Goal: Task Accomplishment & Management: Manage account settings

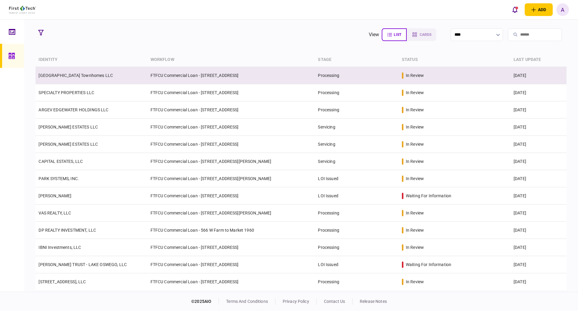
click at [67, 73] on link "[GEOGRAPHIC_DATA] Townhomes LLC" at bounding box center [76, 75] width 74 height 5
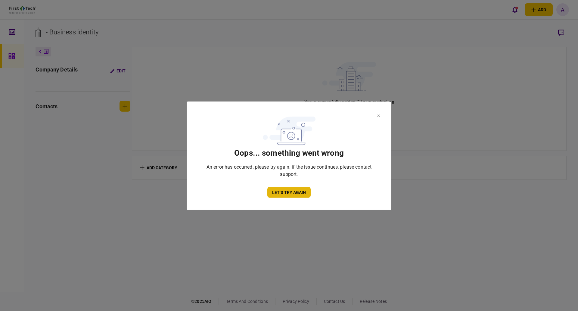
click at [292, 194] on button "let’s try again" at bounding box center [289, 192] width 43 height 11
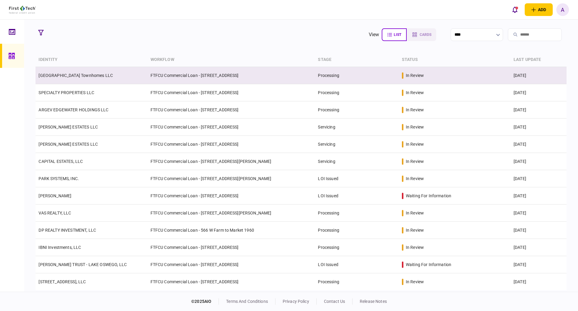
click at [54, 73] on link "[GEOGRAPHIC_DATA] Townhomes LLC" at bounding box center [76, 75] width 74 height 5
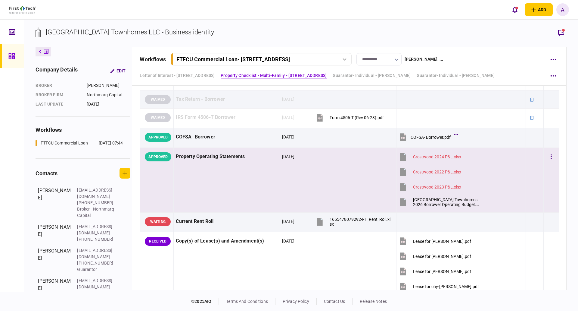
scroll to position [301, 0]
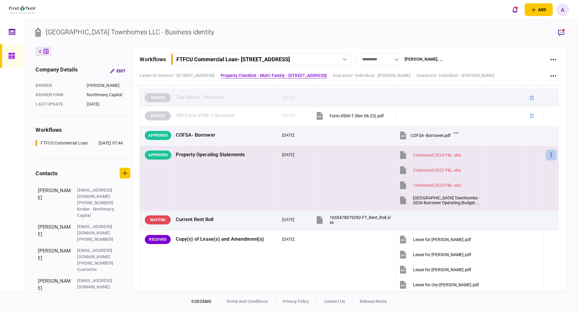
click at [548, 153] on button "button" at bounding box center [551, 154] width 11 height 11
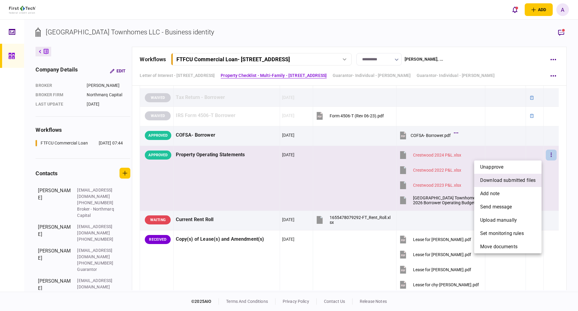
click at [510, 182] on span "download submitted files" at bounding box center [508, 180] width 55 height 7
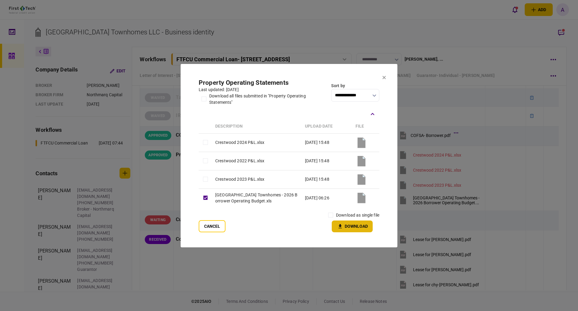
drag, startPoint x: 353, startPoint y: 224, endPoint x: 491, endPoint y: 257, distance: 142.4
click at [353, 224] on button "Download" at bounding box center [352, 226] width 41 height 12
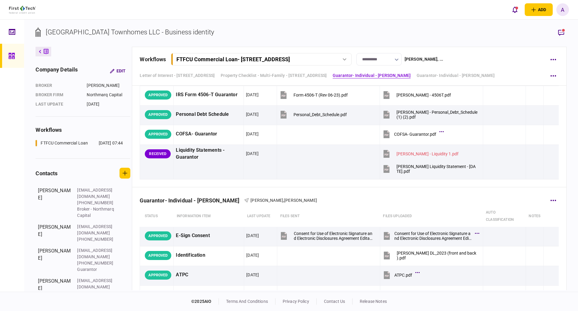
scroll to position [1961, 0]
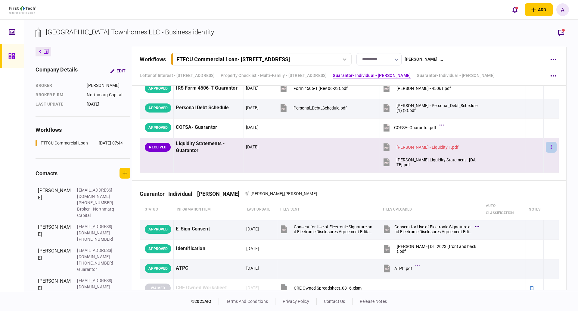
click at [548, 144] on button "button" at bounding box center [551, 147] width 11 height 11
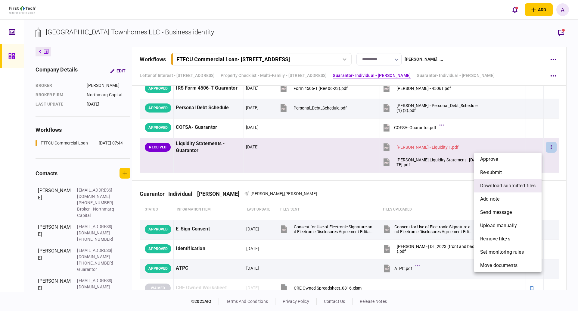
click at [496, 188] on span "download submitted files" at bounding box center [508, 185] width 55 height 7
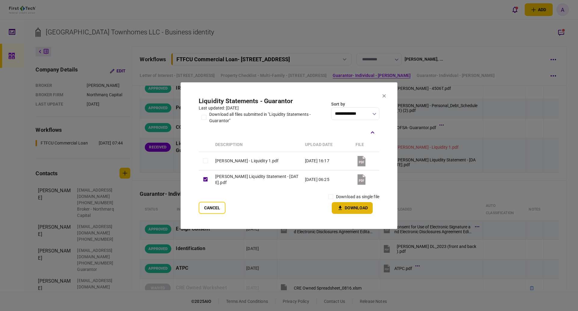
click at [365, 207] on button "Download" at bounding box center [352, 208] width 41 height 12
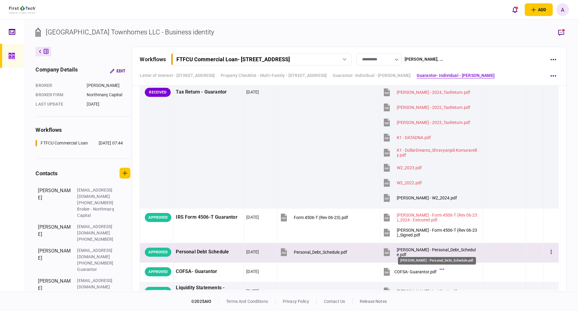
scroll to position [2232, 0]
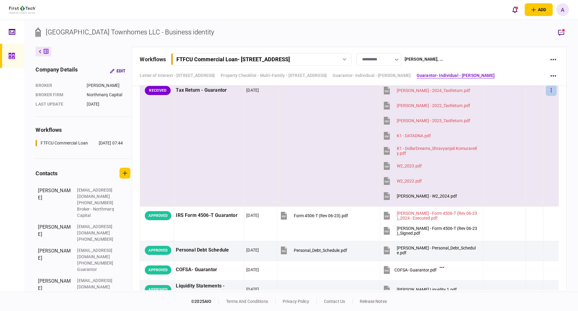
click at [546, 90] on button "button" at bounding box center [551, 90] width 11 height 11
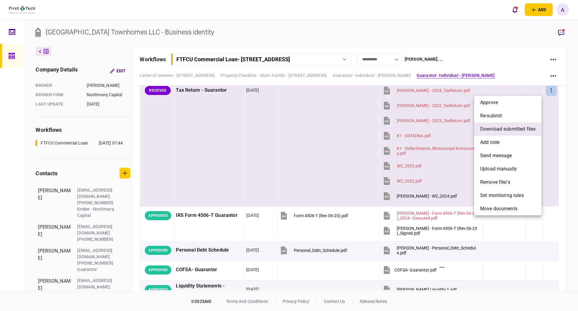
click at [499, 128] on span "download submitted files" at bounding box center [508, 128] width 55 height 7
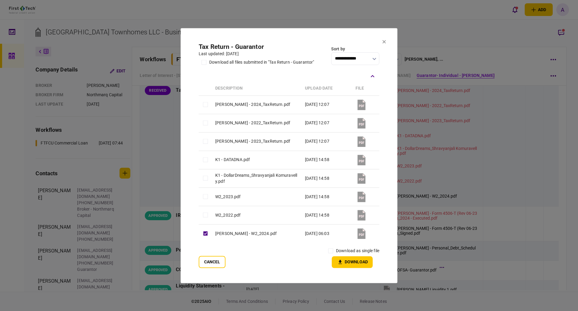
scroll to position [2231, 0]
click at [352, 264] on button "Download" at bounding box center [352, 262] width 41 height 12
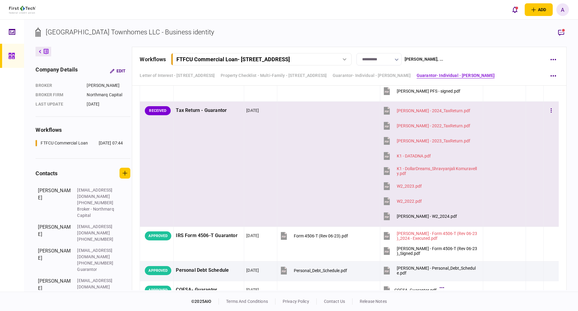
scroll to position [2201, 0]
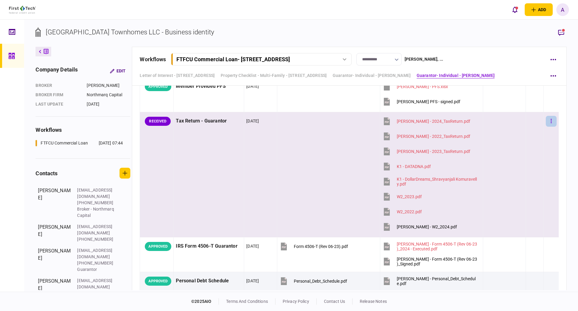
click at [551, 120] on icon "button" at bounding box center [551, 121] width 1 height 6
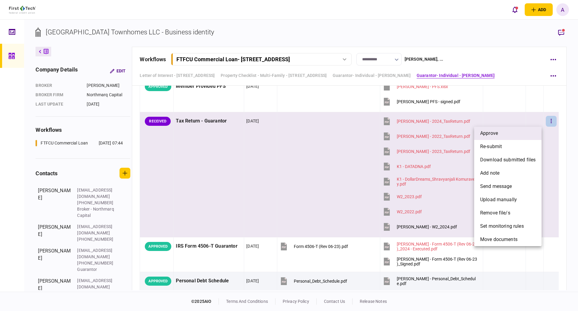
click at [497, 133] on span "approve" at bounding box center [490, 133] width 18 height 7
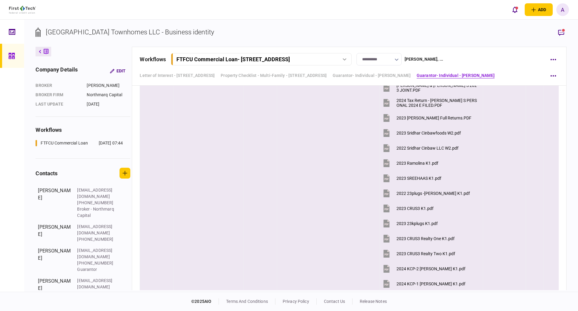
scroll to position [1418, 0]
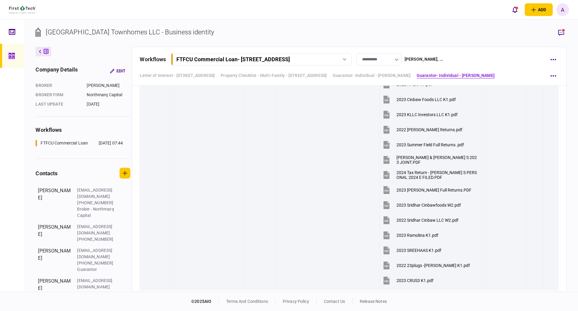
click at [12, 55] on icon at bounding box center [11, 56] width 6 height 6
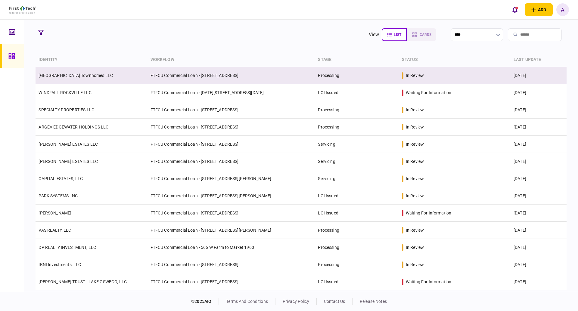
click at [59, 78] on td "[GEOGRAPHIC_DATA] Townhomes LLC" at bounding box center [92, 75] width 112 height 17
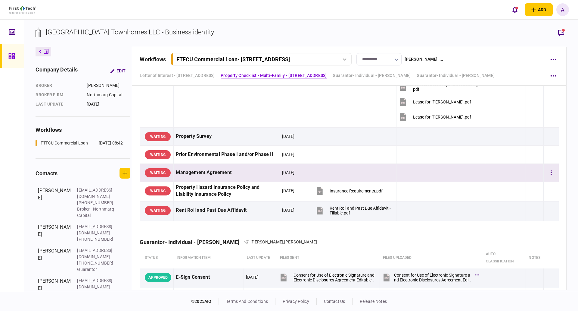
scroll to position [783, 0]
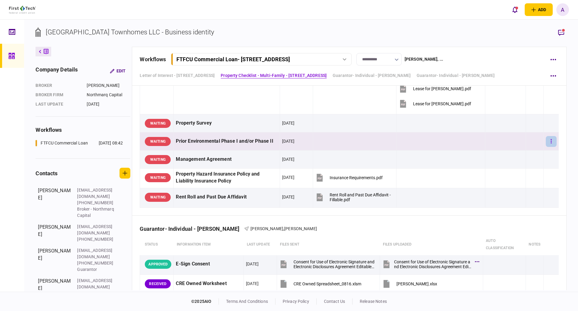
click at [551, 141] on icon "button" at bounding box center [551, 141] width 1 height 6
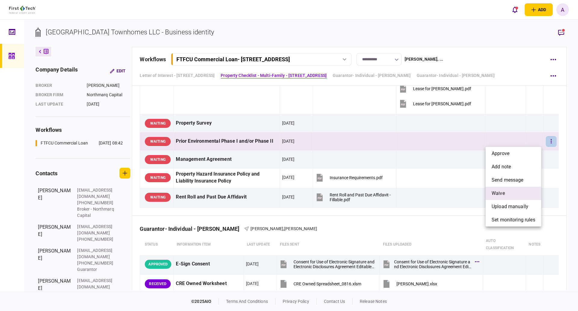
click at [505, 190] on span "waive" at bounding box center [498, 193] width 13 height 7
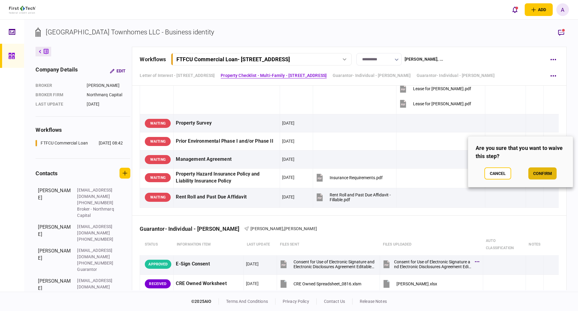
click at [545, 170] on button "confirm" at bounding box center [543, 173] width 28 height 12
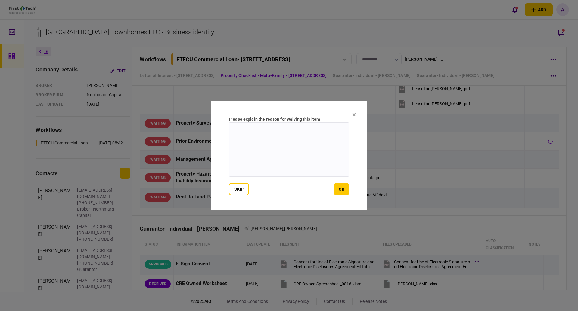
click at [246, 132] on textarea at bounding box center [289, 149] width 121 height 54
type textarea "**********"
click at [340, 186] on button "ok" at bounding box center [341, 189] width 15 height 12
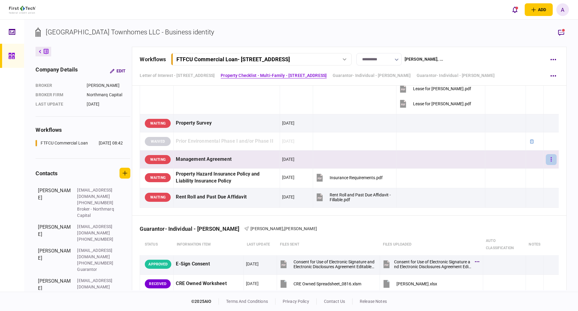
click at [551, 160] on icon "button" at bounding box center [551, 159] width 1 height 6
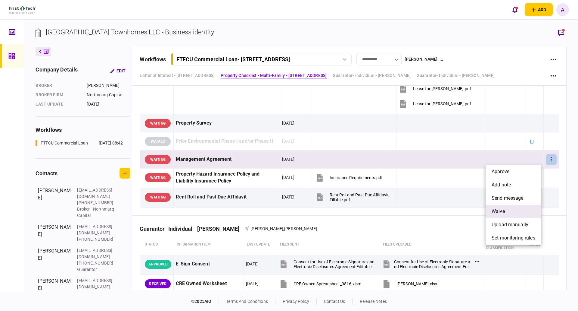
click at [508, 209] on li "waive" at bounding box center [514, 211] width 56 height 13
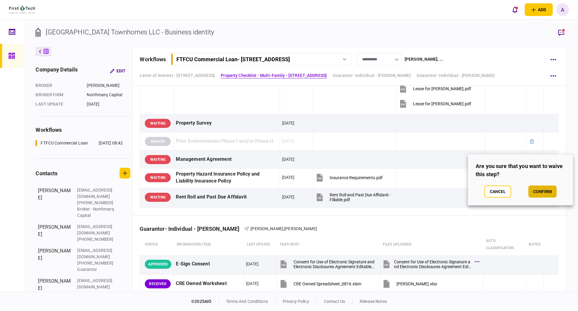
click at [544, 189] on button "confirm" at bounding box center [543, 191] width 28 height 12
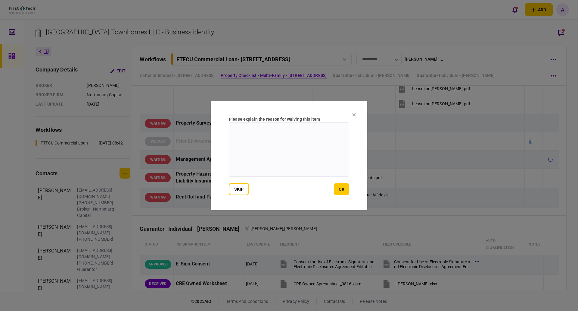
click at [255, 139] on textarea at bounding box center [289, 149] width 121 height 54
type textarea "**********"
click at [344, 191] on button "ok" at bounding box center [341, 189] width 15 height 12
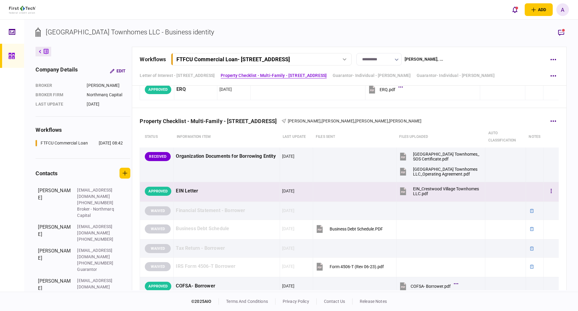
scroll to position [0, 0]
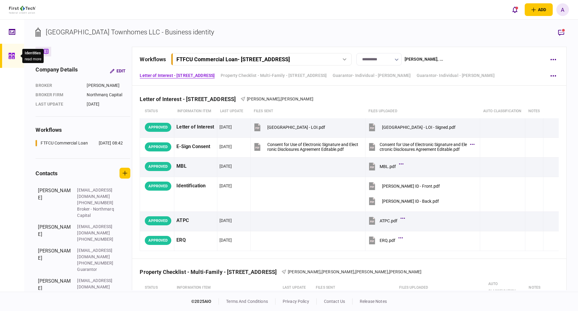
click at [13, 55] on icon at bounding box center [11, 56] width 6 height 6
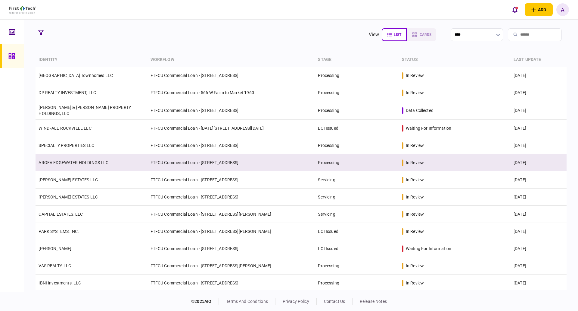
click at [64, 160] on link "ARGEV EDGEWATER HOLDINGS LLC" at bounding box center [74, 162] width 70 height 5
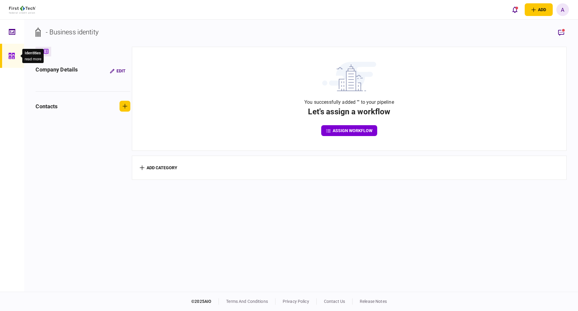
click at [11, 55] on icon at bounding box center [11, 55] width 7 height 7
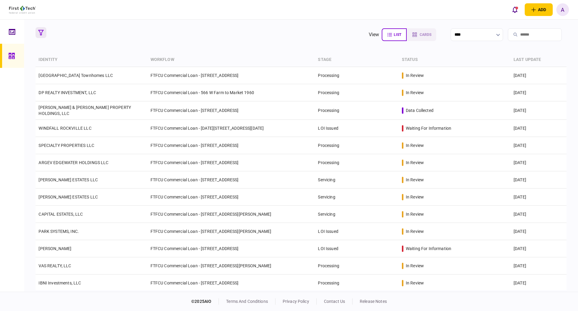
click at [40, 31] on icon "button" at bounding box center [40, 32] width 5 height 5
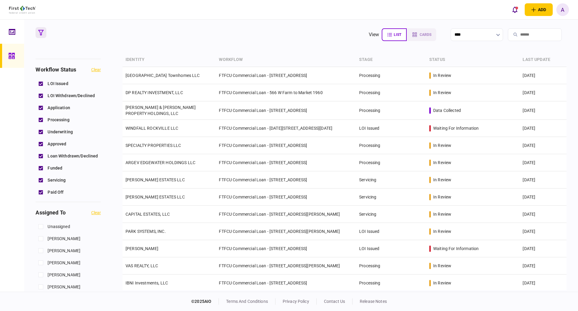
scroll to position [271, 0]
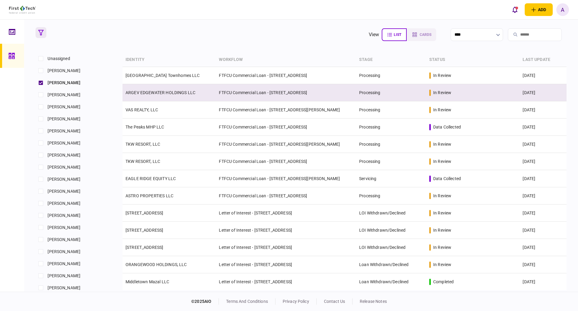
click at [153, 90] on link "ARGEV EDGEWATER HOLDINGS LLC" at bounding box center [161, 92] width 70 height 5
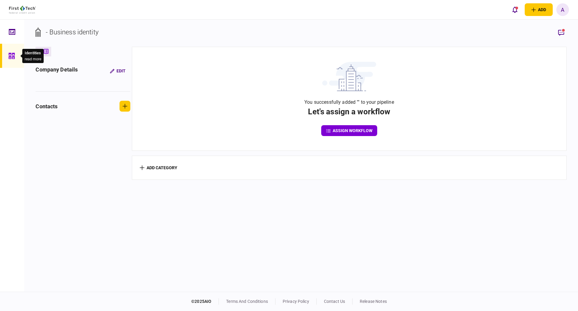
click at [12, 57] on icon at bounding box center [11, 56] width 6 height 6
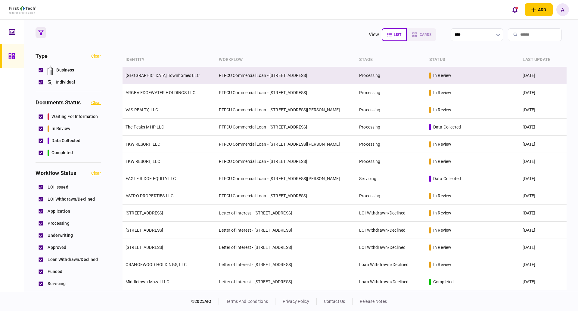
click at [154, 74] on link "[GEOGRAPHIC_DATA] Townhomes LLC" at bounding box center [163, 75] width 74 height 5
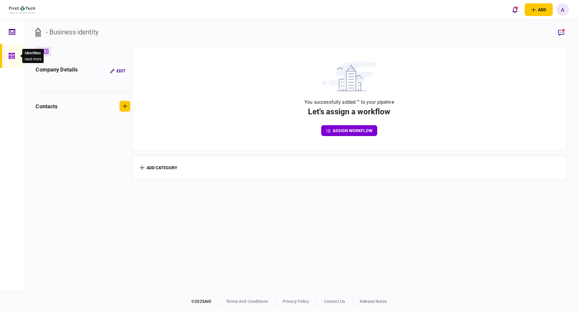
click at [8, 55] on icon at bounding box center [11, 55] width 7 height 7
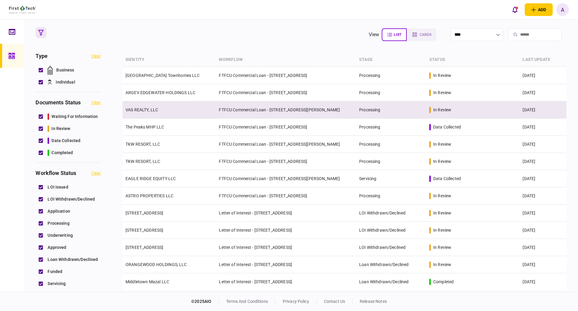
click at [146, 109] on link "VAS REALTY, LLC" at bounding box center [142, 109] width 33 height 5
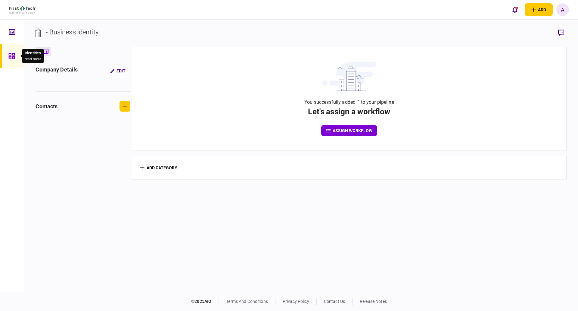
click at [11, 56] on icon at bounding box center [11, 56] width 6 height 6
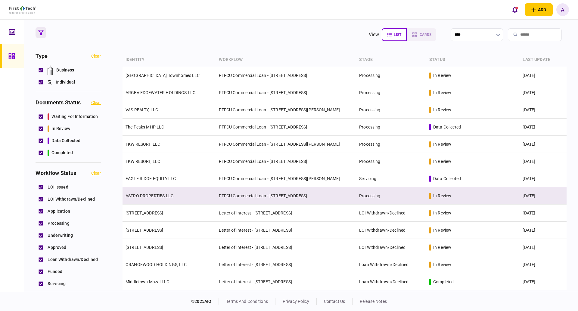
click at [149, 195] on link "ASTRO PROPERTIES LLC" at bounding box center [150, 195] width 48 height 5
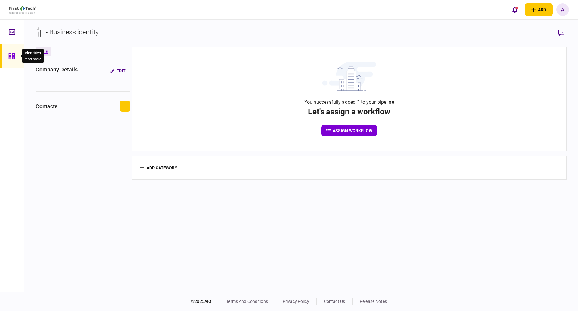
click at [14, 56] on icon at bounding box center [11, 56] width 6 height 6
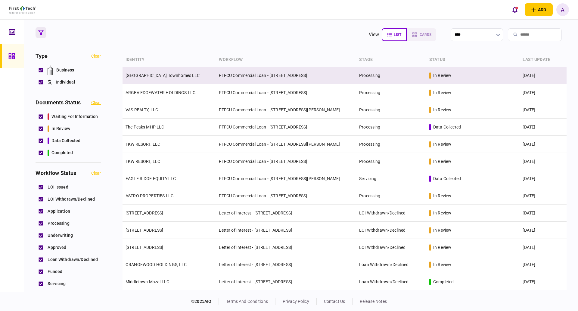
click at [165, 74] on link "[GEOGRAPHIC_DATA] Townhomes LLC" at bounding box center [163, 75] width 74 height 5
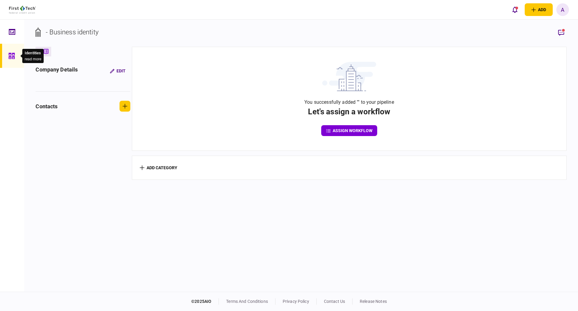
click at [11, 53] on icon at bounding box center [11, 55] width 7 height 7
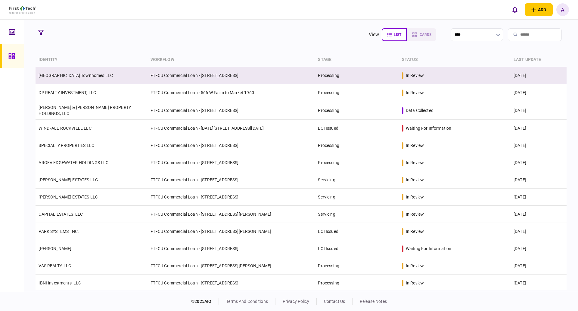
click at [68, 75] on link "[GEOGRAPHIC_DATA] Townhomes LLC" at bounding box center [76, 75] width 74 height 5
